Goal: Task Accomplishment & Management: Use online tool/utility

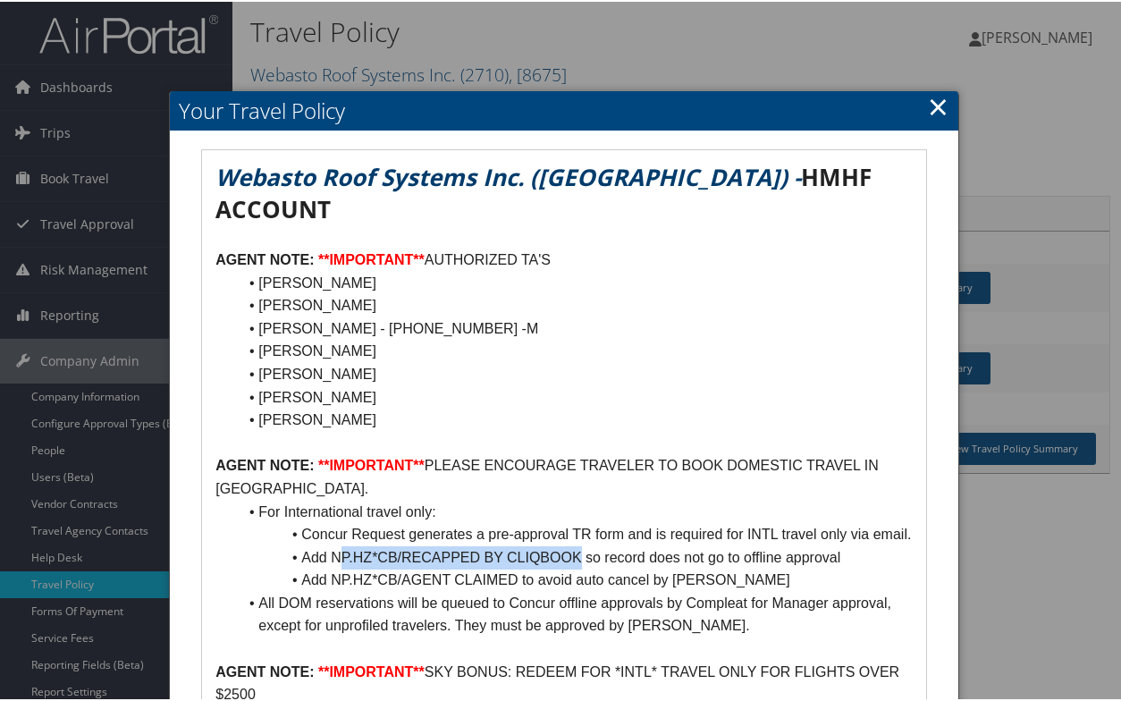
drag, startPoint x: 342, startPoint y: 543, endPoint x: 578, endPoint y: 542, distance: 235.2
click at [578, 545] on li "Add NP.HZ*CB/RECAPPED BY CLIQBOOK so record does not go to offline approval" at bounding box center [574, 556] width 675 height 23
drag, startPoint x: 336, startPoint y: 544, endPoint x: 352, endPoint y: 526, distance: 24.1
click at [440, 545] on li "Add NP.HZ*CB/RECAPPED BY CLIQBOOK so record does not go to offline approval" at bounding box center [574, 556] width 675 height 23
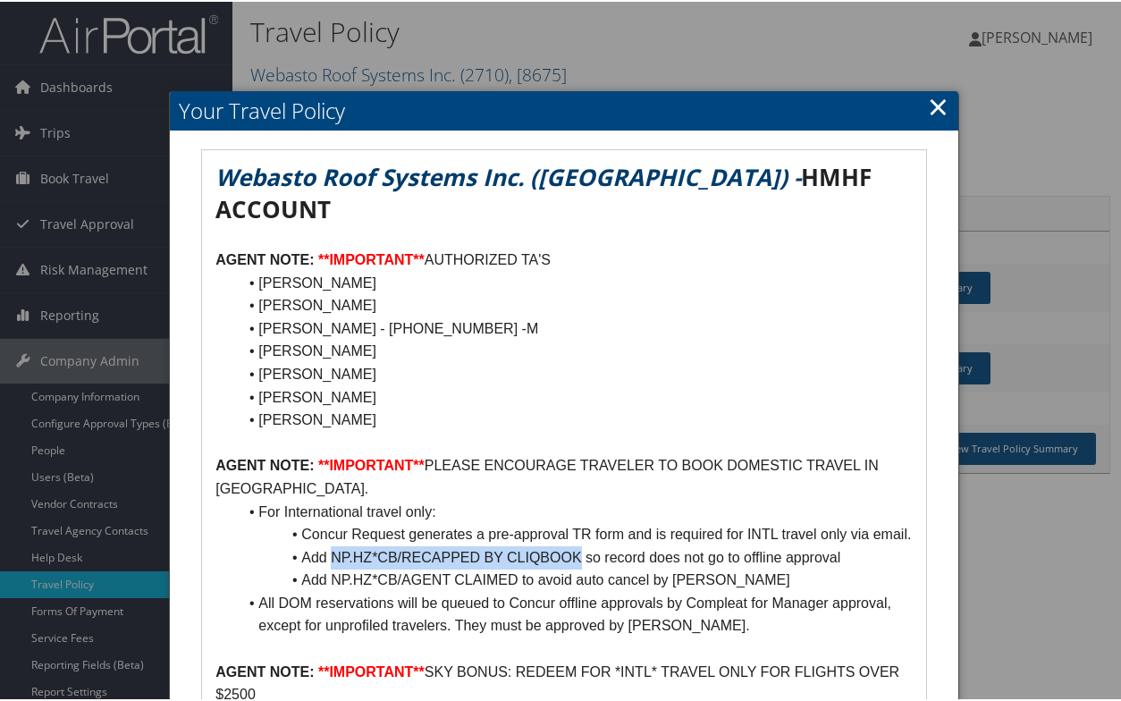
drag, startPoint x: 333, startPoint y: 546, endPoint x: 580, endPoint y: 541, distance: 247.7
click at [580, 545] on li "Add NP.HZ*CB/RECAPPED BY CLIQBOOK so record does not go to offline approval" at bounding box center [574, 556] width 675 height 23
copy li "NP.HZ*CB/RECAPPED BY CLIQBOOK"
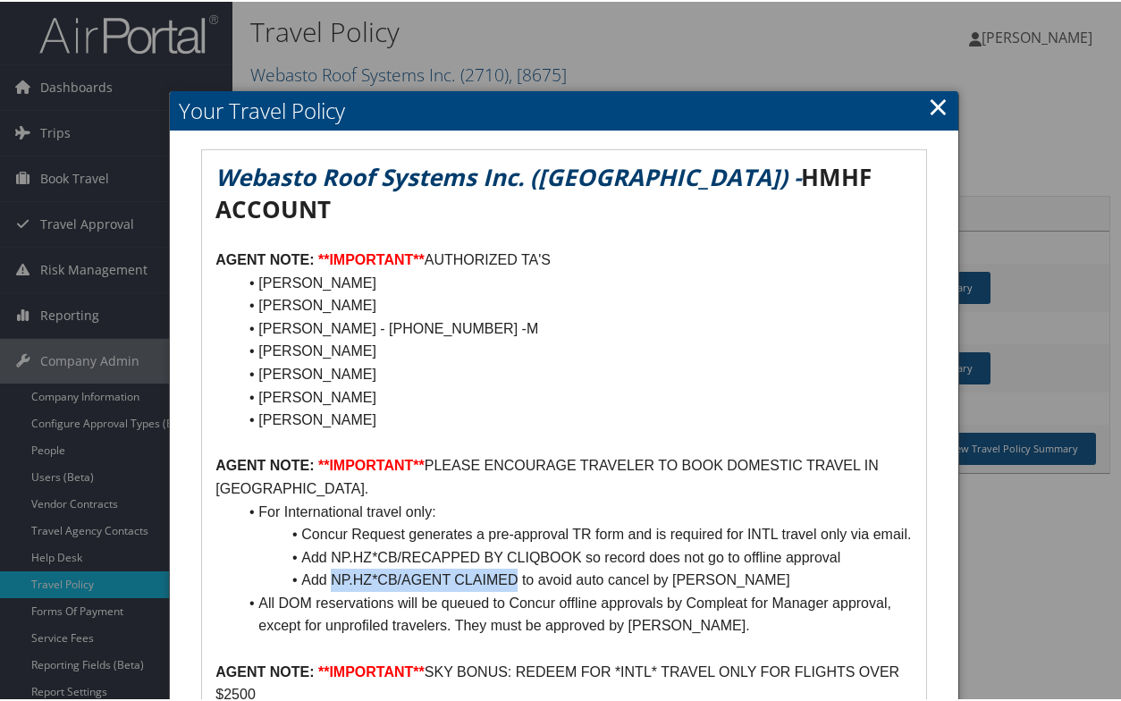
drag, startPoint x: 339, startPoint y: 570, endPoint x: 496, endPoint y: 568, distance: 157.4
click at [515, 568] on li "Add NP.HZ*CB/AGENT CLAIMED to avoid auto cancel by [PERSON_NAME]" at bounding box center [574, 578] width 675 height 23
copy li "NP.HZ*CB/AGENT CLAIMED"
